Goal: Task Accomplishment & Management: Manage account settings

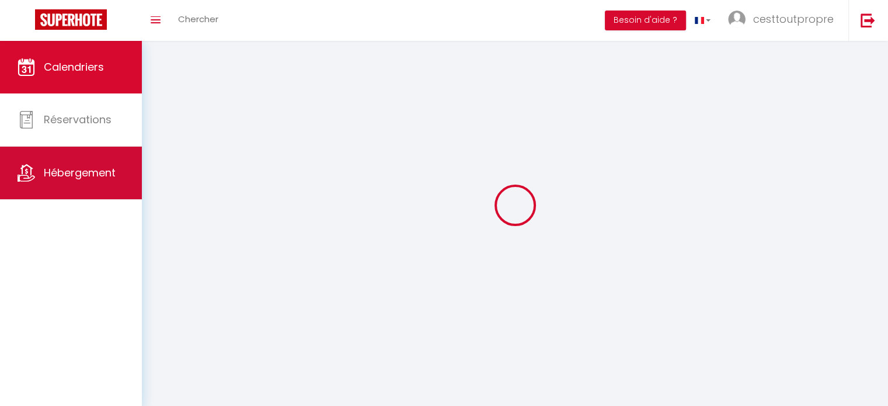
select select
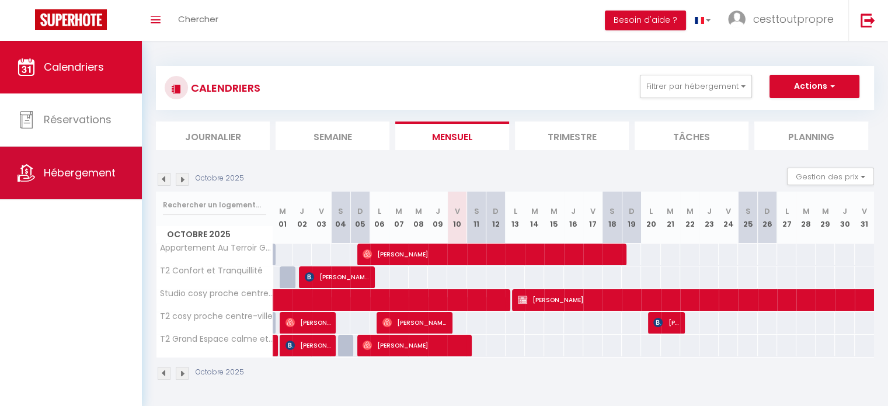
select select
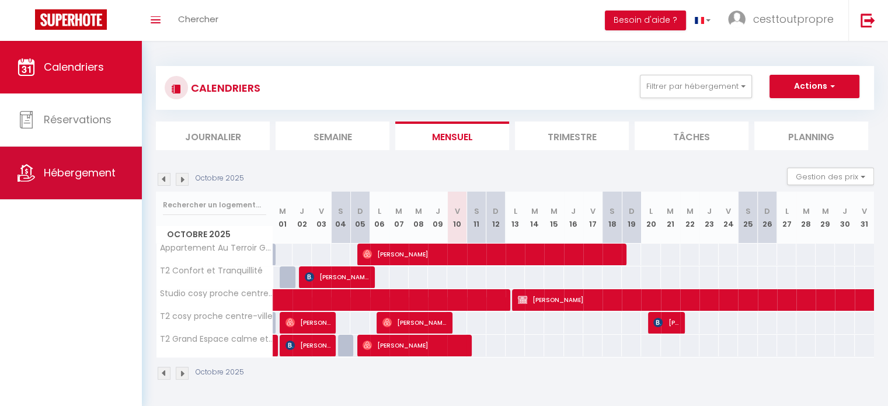
select select
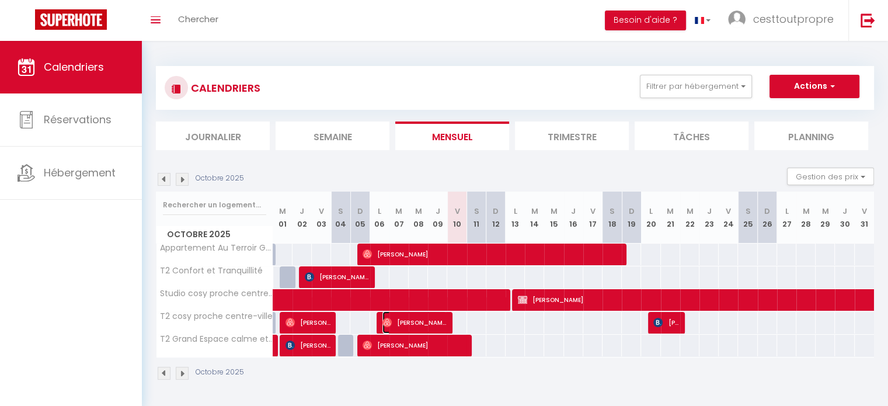
click at [445, 321] on span "[PERSON_NAME]" at bounding box center [414, 322] width 64 height 22
select select "OK"
select select "0"
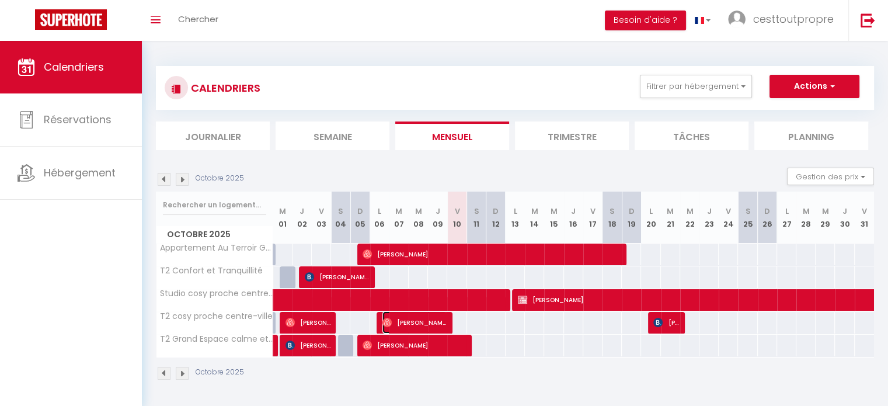
select select "1"
select select
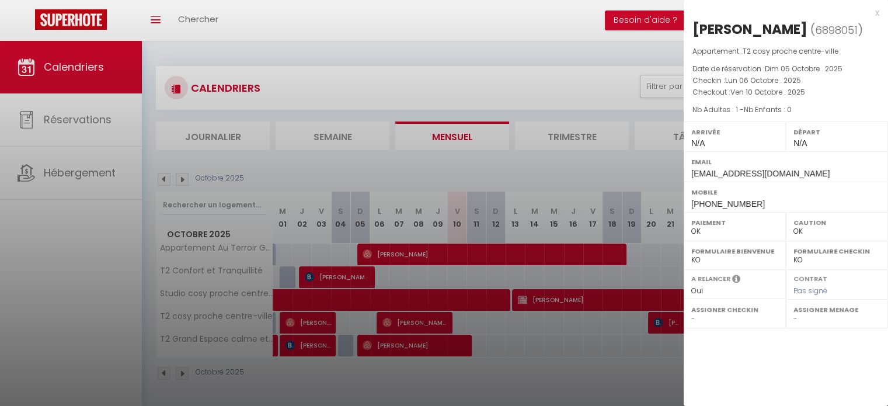
click at [445, 321] on div at bounding box center [444, 203] width 888 height 406
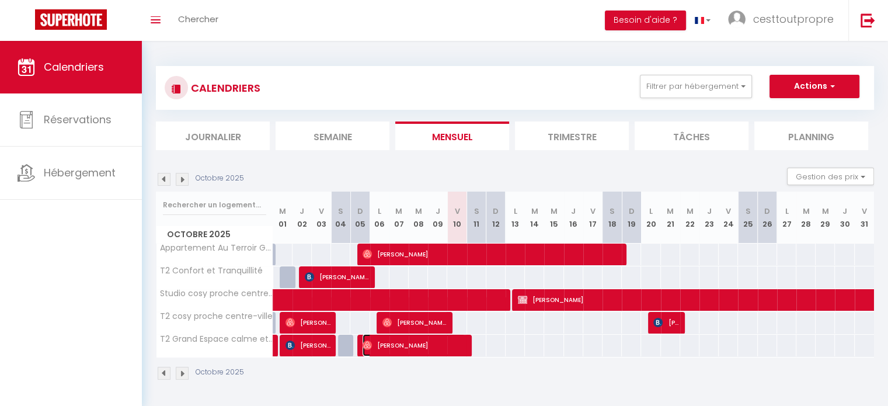
click at [455, 345] on span "[PERSON_NAME]" at bounding box center [413, 345] width 103 height 22
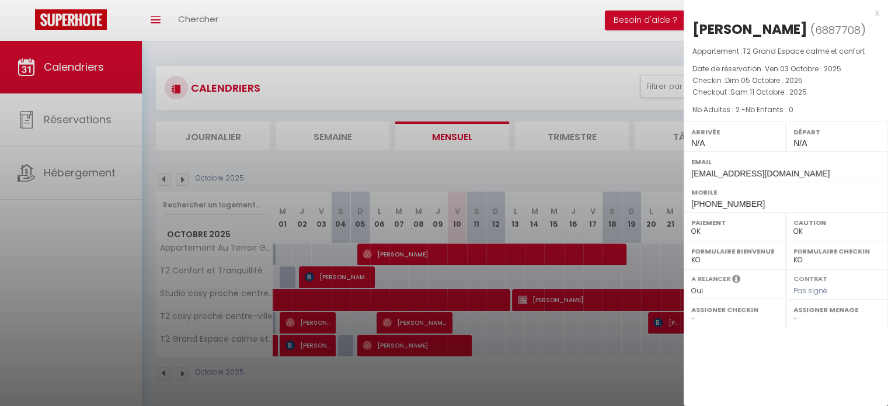
click at [455, 345] on div at bounding box center [444, 203] width 888 height 406
